Goal: Entertainment & Leisure: Consume media (video, audio)

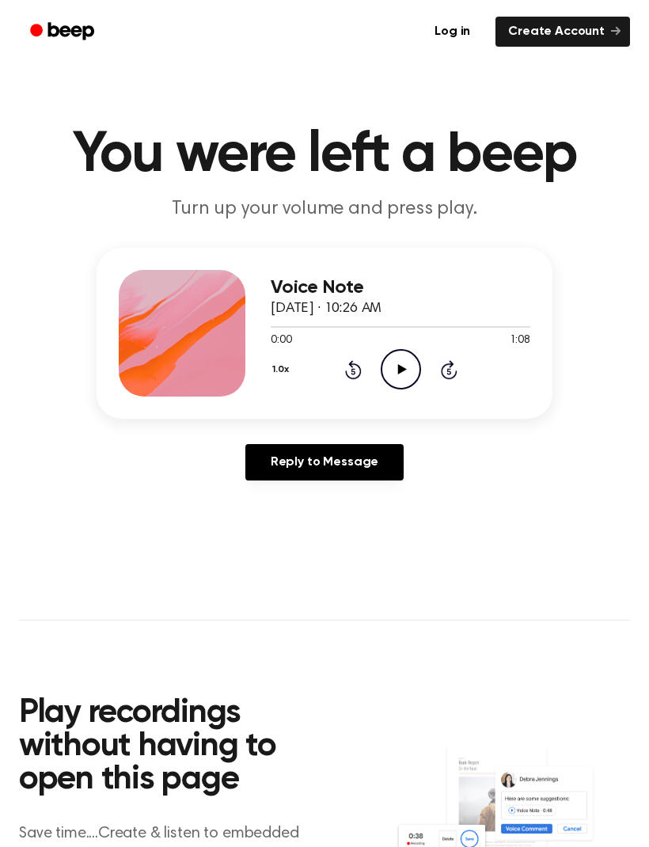
click at [449, 367] on icon at bounding box center [449, 369] width 17 height 19
click at [403, 376] on icon "Play Audio" at bounding box center [401, 369] width 40 height 40
click at [450, 367] on icon at bounding box center [449, 369] width 17 height 19
click at [410, 370] on icon "Pause Audio" at bounding box center [401, 369] width 40 height 40
click at [403, 374] on icon "Play Audio" at bounding box center [401, 369] width 40 height 40
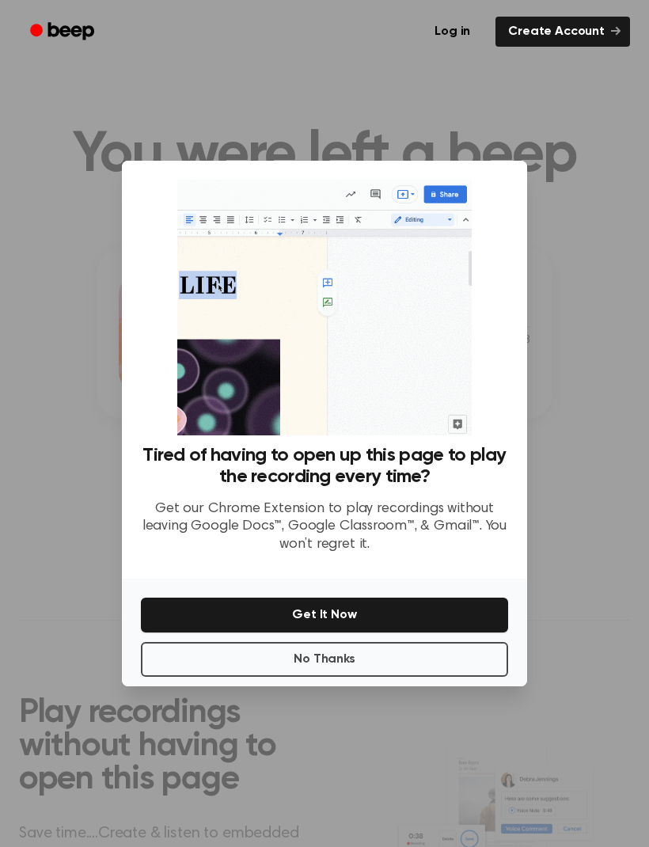
click at [367, 677] on button "No Thanks" at bounding box center [324, 659] width 367 height 35
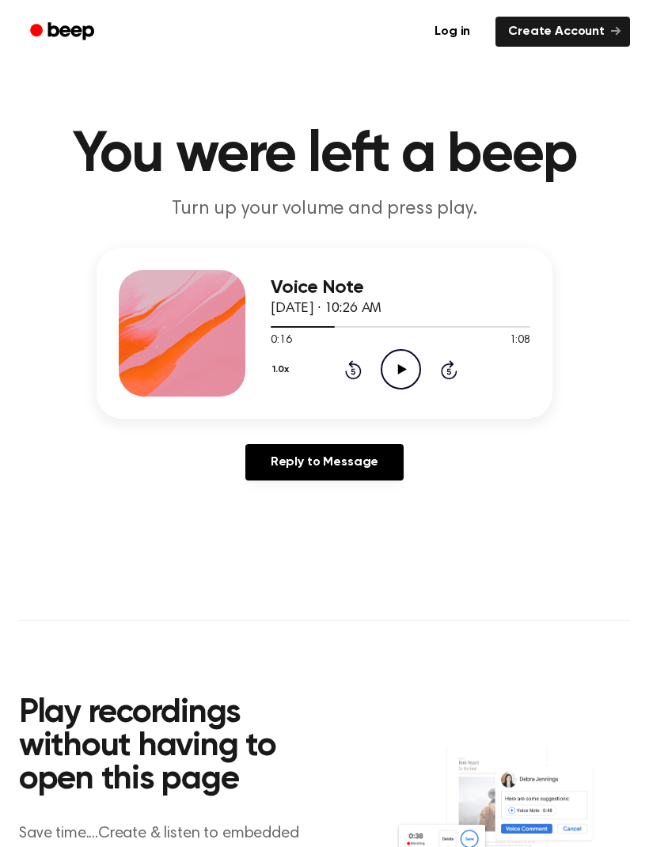
click at [404, 362] on icon "Play Audio" at bounding box center [401, 369] width 40 height 40
click at [409, 368] on icon "Pause Audio" at bounding box center [401, 369] width 40 height 40
click at [410, 358] on icon "Play Audio" at bounding box center [401, 369] width 40 height 40
click at [400, 371] on icon "Pause Audio" at bounding box center [401, 369] width 40 height 40
click at [405, 373] on icon "Play Audio" at bounding box center [401, 369] width 40 height 40
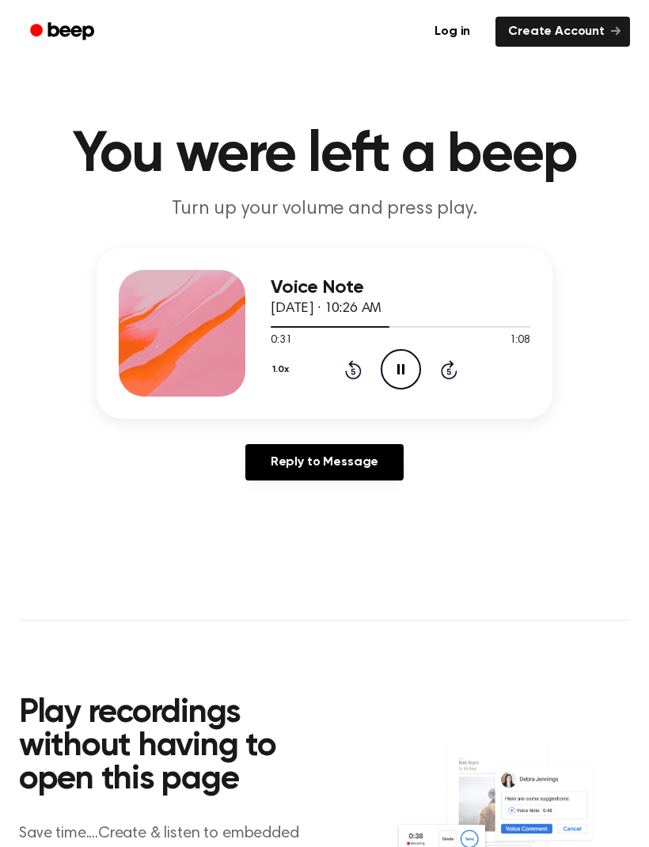
click at [403, 371] on icon at bounding box center [400, 369] width 7 height 10
click at [408, 374] on icon "Play Audio" at bounding box center [401, 369] width 40 height 40
click at [400, 367] on icon "Pause Audio" at bounding box center [401, 369] width 40 height 40
click at [353, 365] on icon at bounding box center [353, 369] width 17 height 19
click at [403, 379] on icon "Play Audio" at bounding box center [401, 369] width 40 height 40
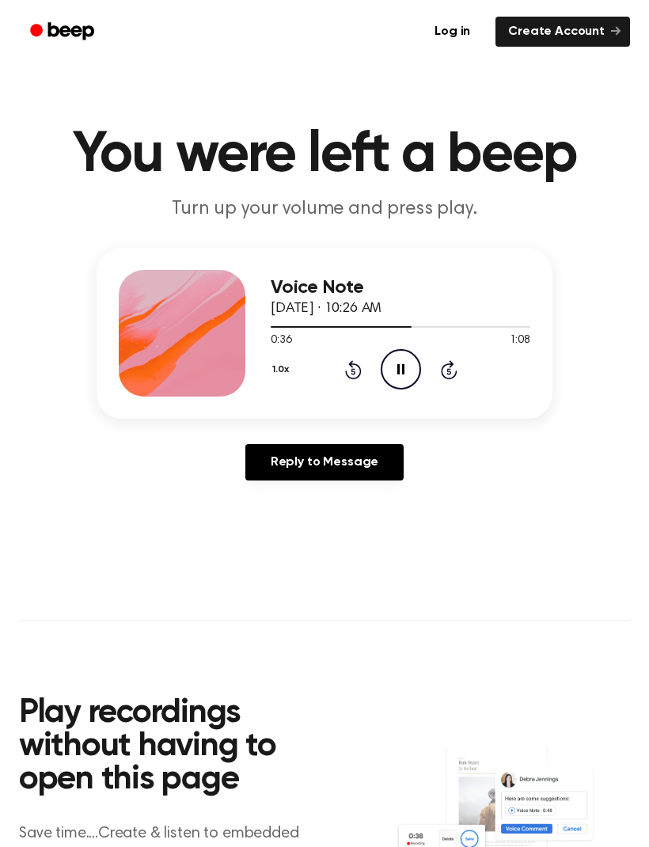
click at [406, 366] on icon "Pause Audio" at bounding box center [401, 369] width 40 height 40
click at [409, 373] on icon "Play Audio" at bounding box center [401, 369] width 40 height 40
click at [401, 380] on icon "Pause Audio" at bounding box center [401, 369] width 40 height 40
click at [171, 10] on div "Log in Create Account" at bounding box center [324, 31] width 611 height 63
click at [401, 364] on icon "Play Audio" at bounding box center [401, 369] width 40 height 40
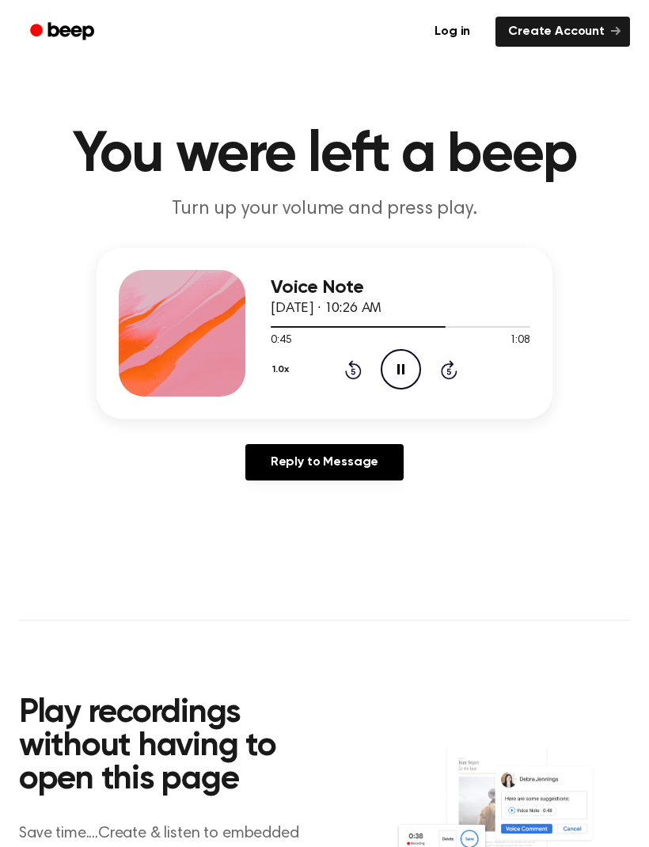
click at [400, 372] on icon "Pause Audio" at bounding box center [401, 369] width 40 height 40
click at [408, 365] on icon "Play Audio" at bounding box center [401, 369] width 40 height 40
click at [408, 364] on icon "Pause Audio" at bounding box center [401, 369] width 40 height 40
click at [359, 369] on icon at bounding box center [353, 369] width 17 height 19
click at [407, 374] on icon "Play Audio" at bounding box center [401, 369] width 40 height 40
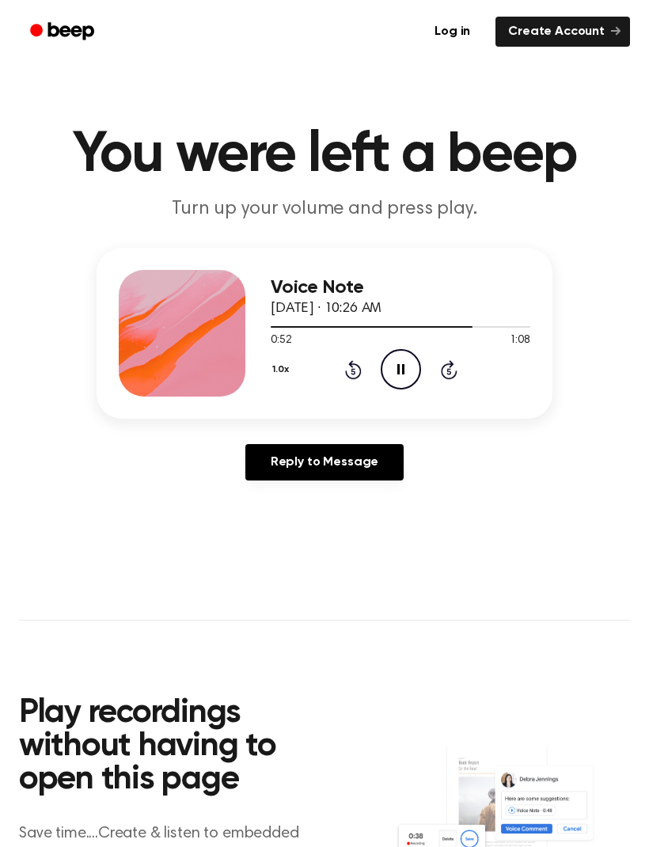
click at [408, 374] on icon "Pause Audio" at bounding box center [401, 369] width 40 height 40
click at [408, 365] on icon "Play Audio" at bounding box center [401, 369] width 40 height 40
click at [406, 370] on icon "Pause Audio" at bounding box center [401, 369] width 40 height 40
click at [404, 363] on icon "Play Audio" at bounding box center [401, 369] width 40 height 40
click at [399, 367] on icon at bounding box center [400, 369] width 7 height 10
